Goal: Transaction & Acquisition: Purchase product/service

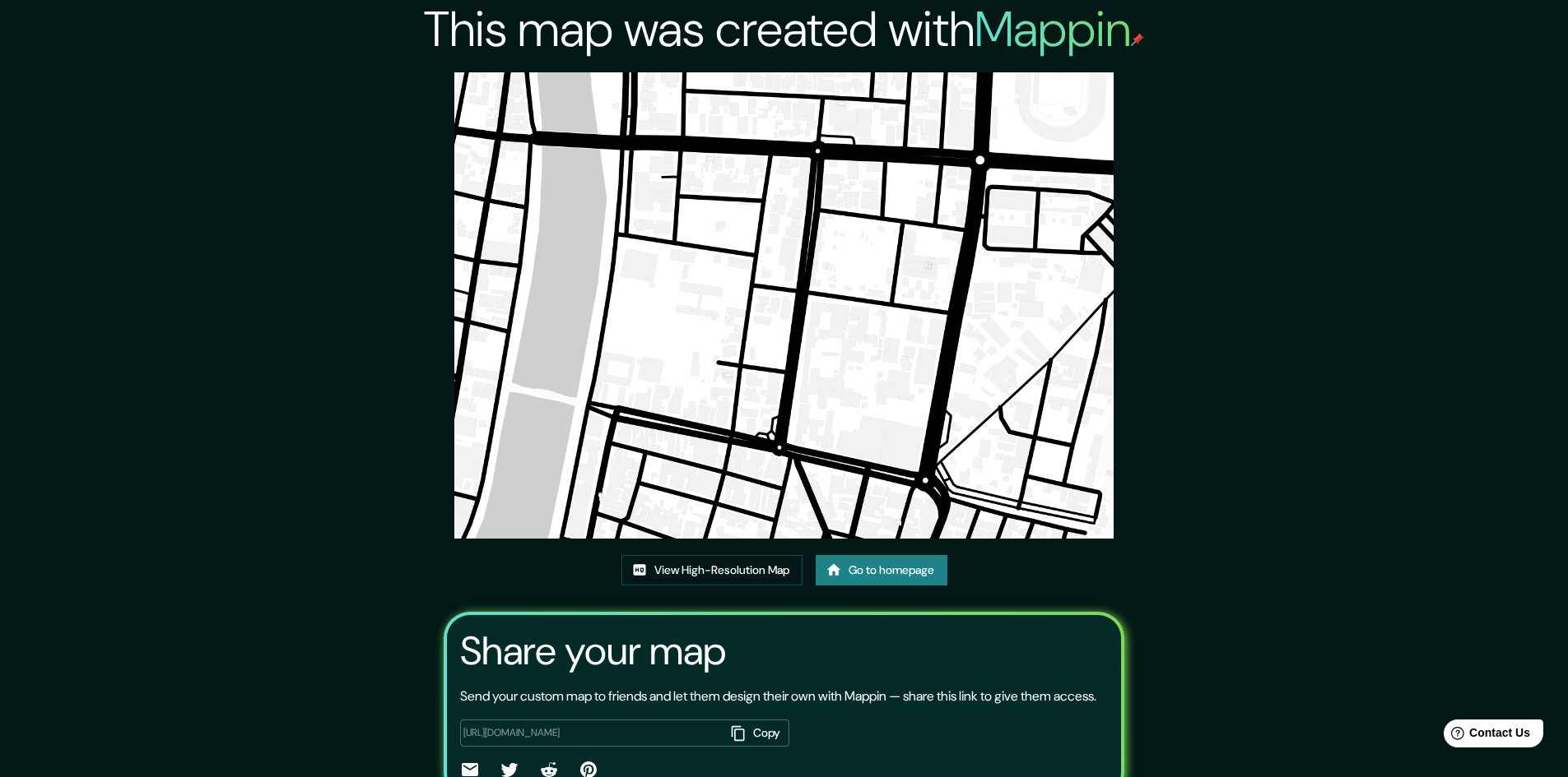
click at [849, 562] on link "Go to homepage" at bounding box center [881, 571] width 132 height 30
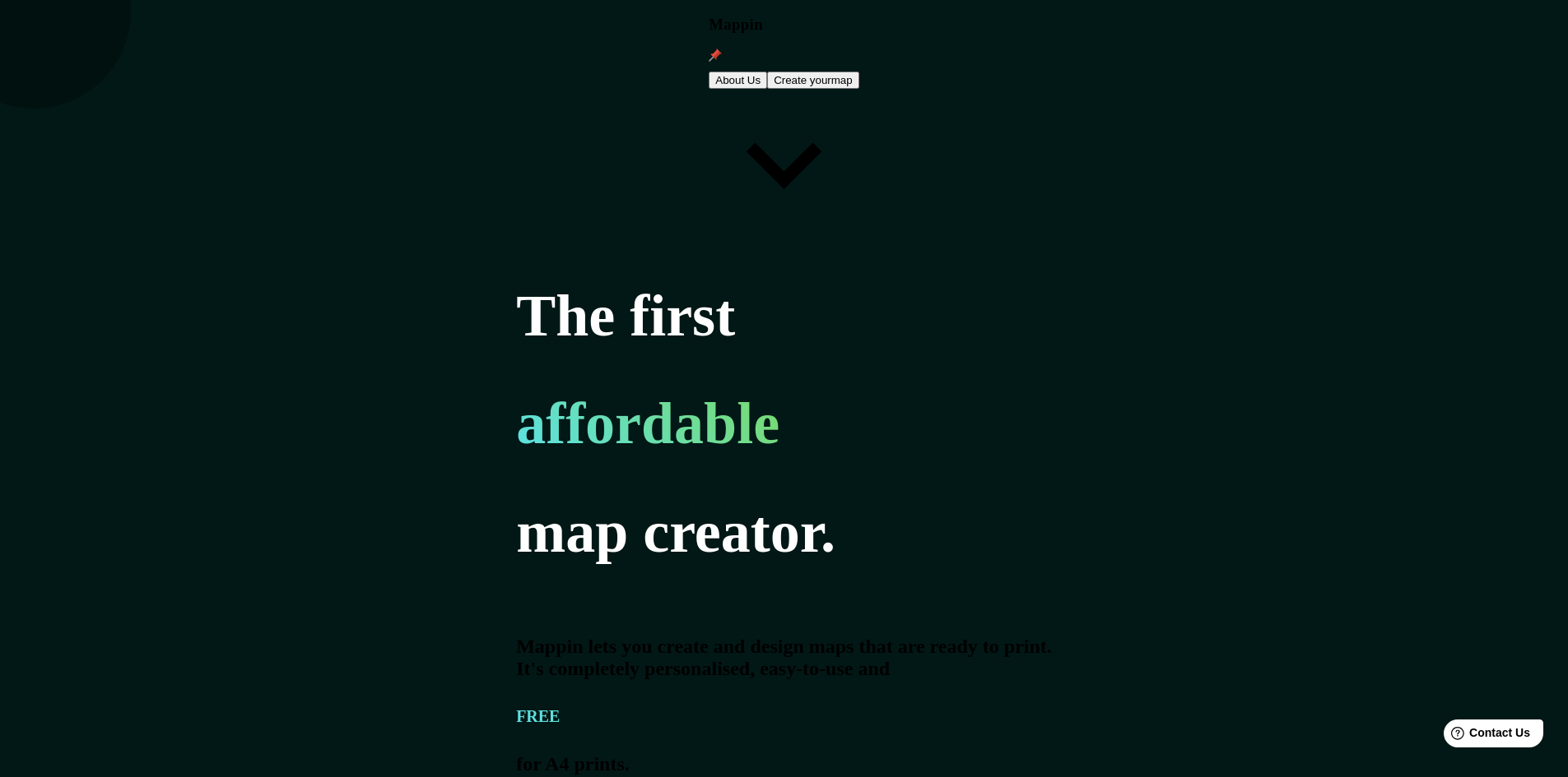
click at [859, 72] on button "Create your map" at bounding box center [813, 80] width 92 height 17
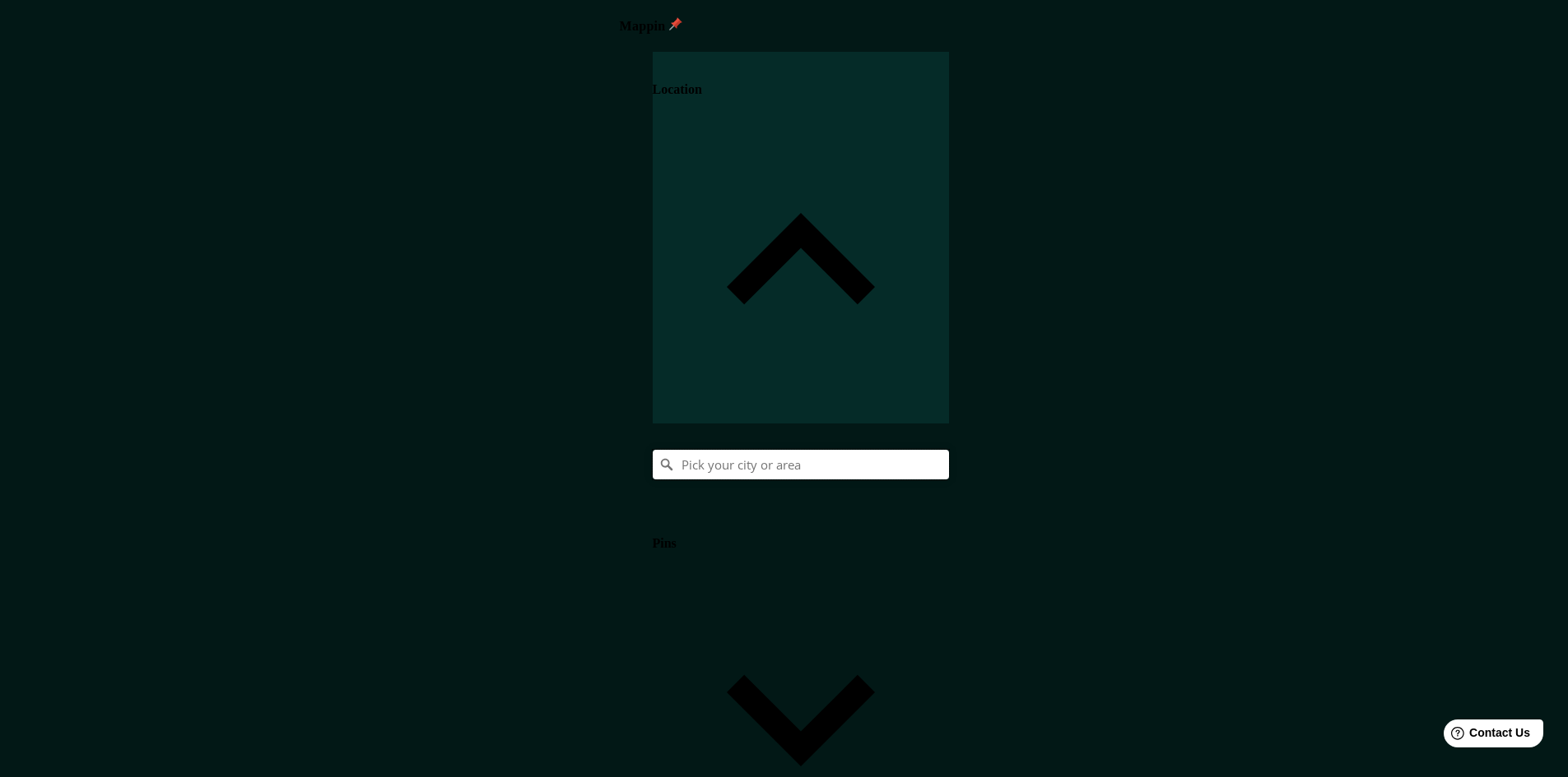
click at [949, 450] on input "Pick your city or area" at bounding box center [801, 464] width 296 height 30
type input "Piura, [GEOGRAPHIC_DATA], [GEOGRAPHIC_DATA]"
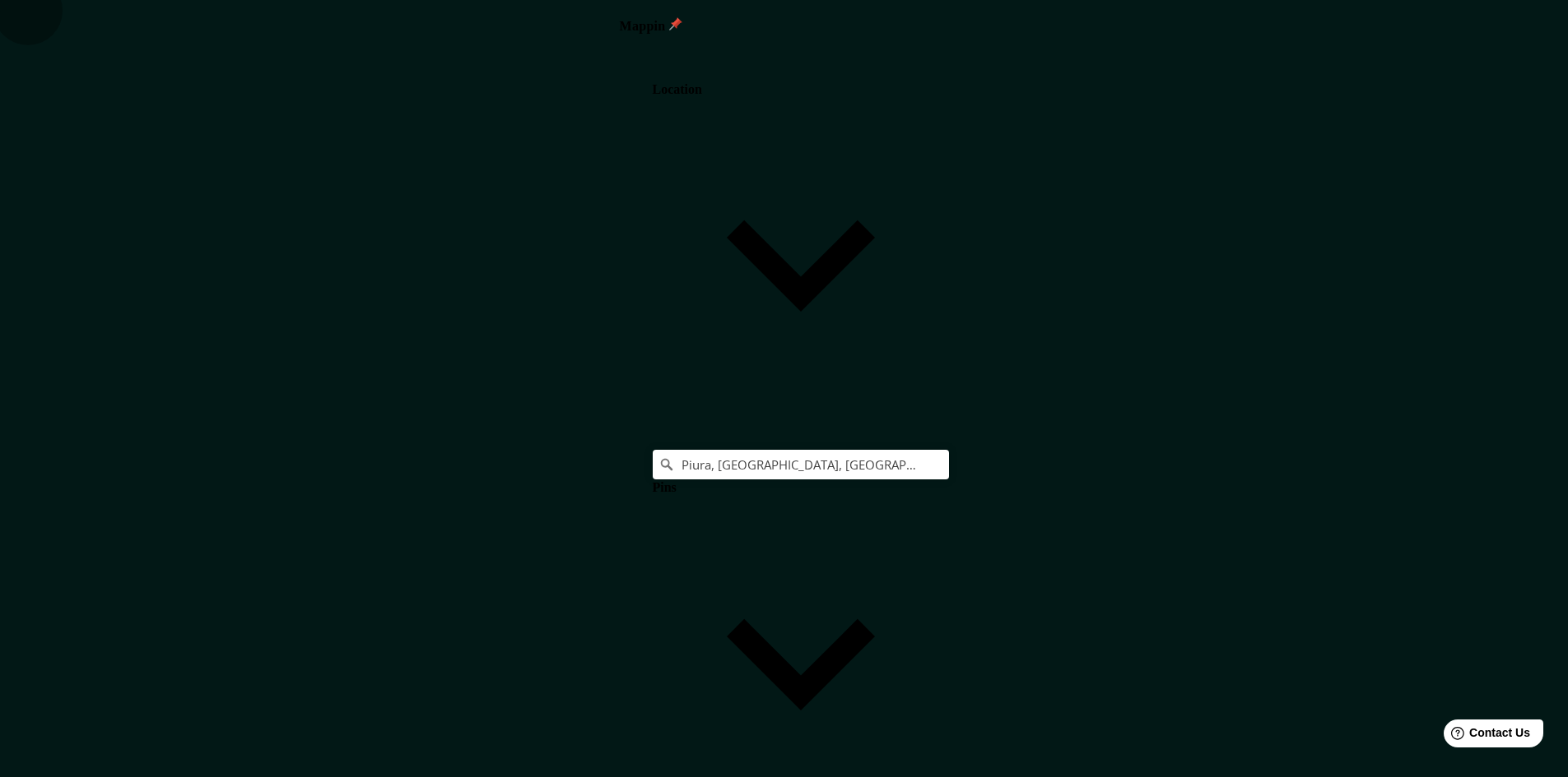
drag, startPoint x: 1294, startPoint y: 424, endPoint x: 1294, endPoint y: 407, distance: 17.0
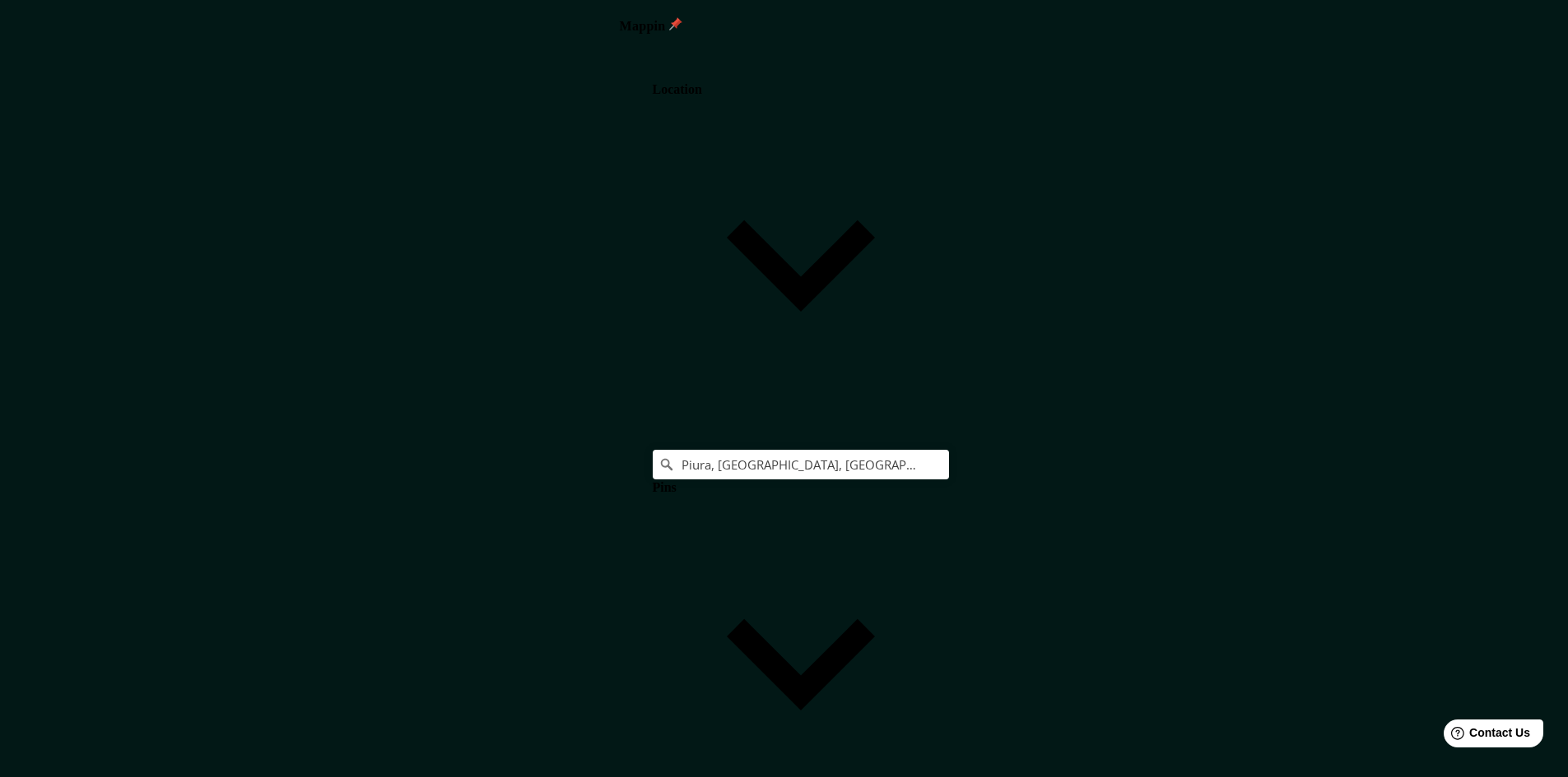
drag, startPoint x: 1345, startPoint y: 288, endPoint x: 1380, endPoint y: 279, distance: 36.1
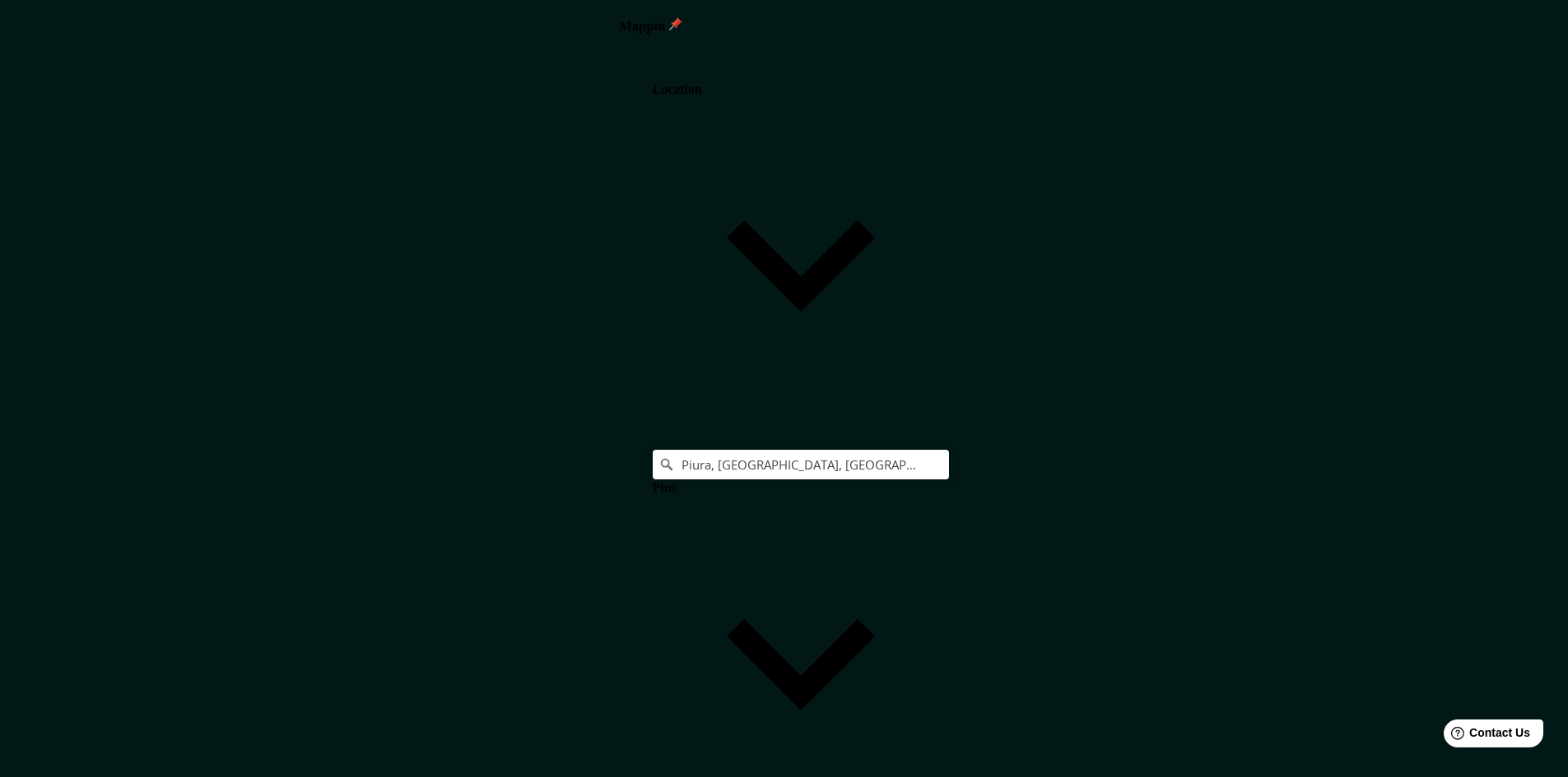
drag, startPoint x: 1494, startPoint y: 278, endPoint x: 1519, endPoint y: 282, distance: 25.3
